Goal: Go to known website: Access a specific website the user already knows

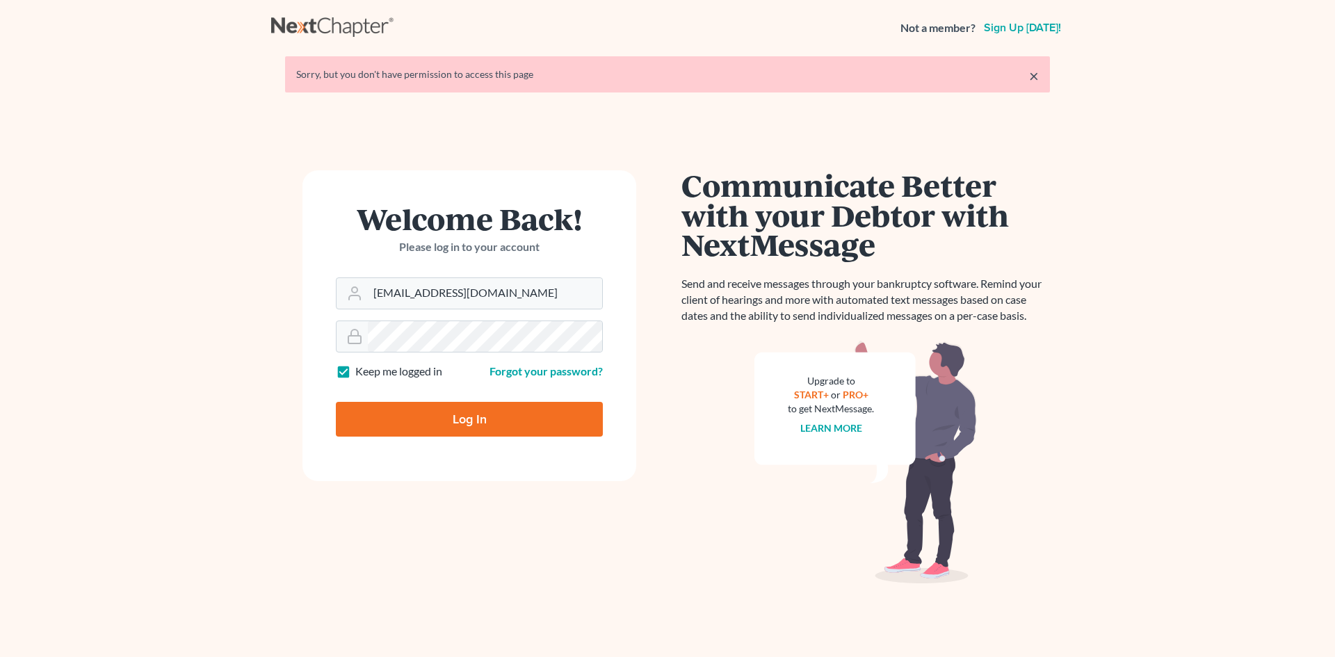
type input "Thinking..."
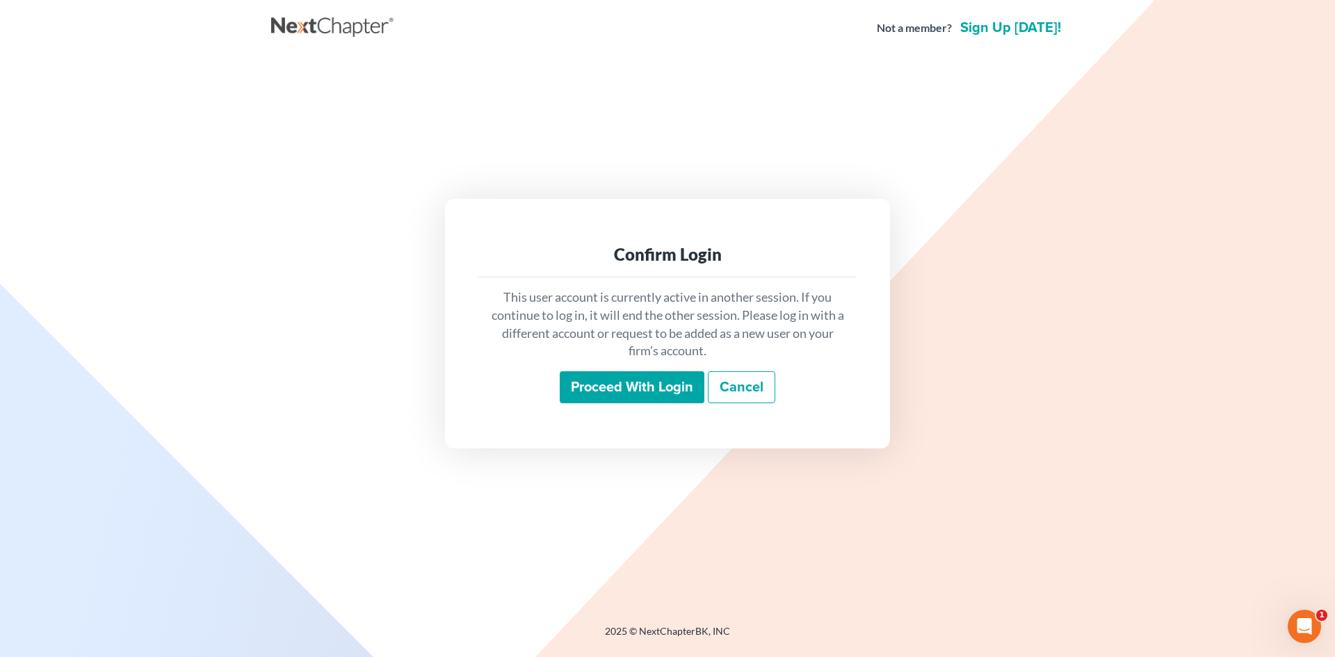
click at [620, 382] on input "Proceed with login" at bounding box center [632, 387] width 145 height 32
